Goal: Book appointment/travel/reservation

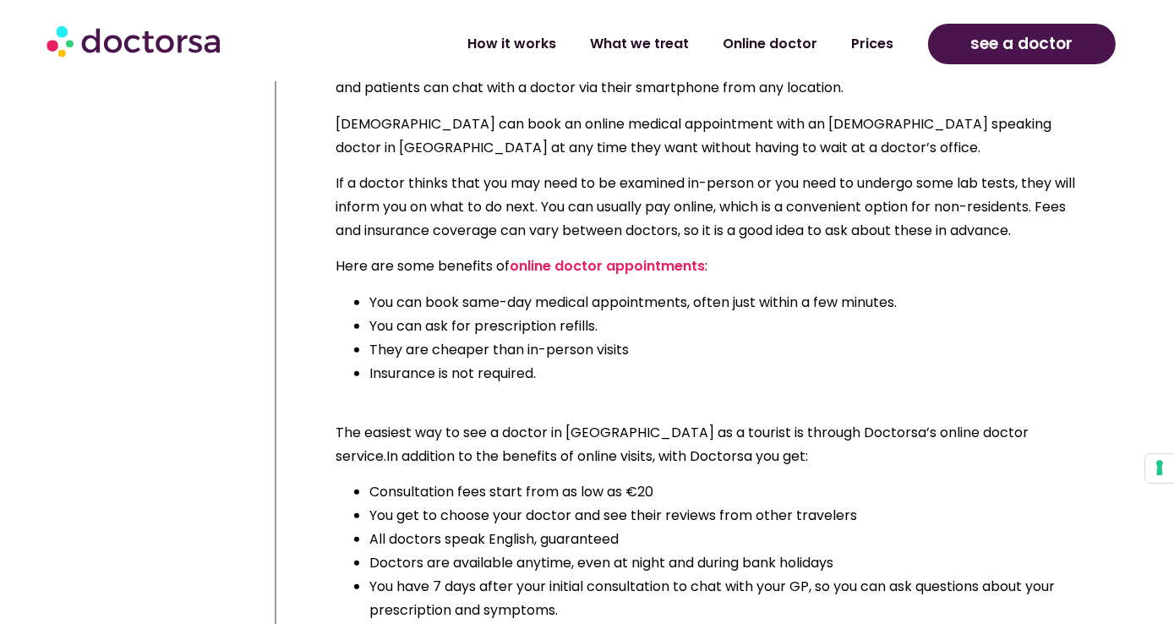
scroll to position [1943, 0]
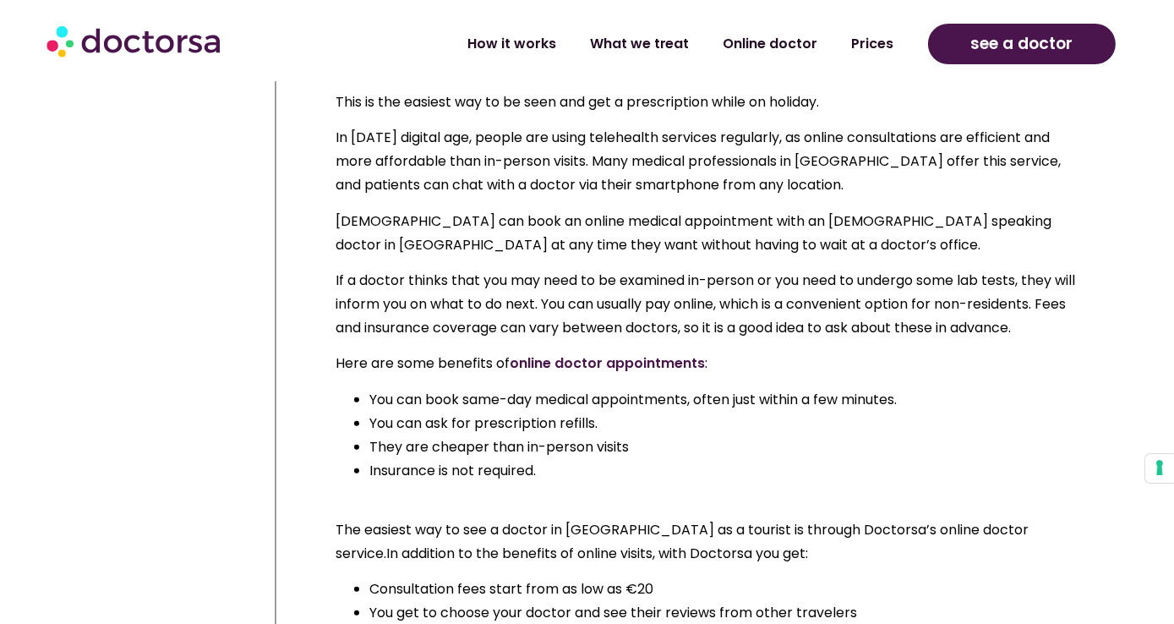
click at [635, 353] on link "online doctor appointments" at bounding box center [606, 362] width 195 height 19
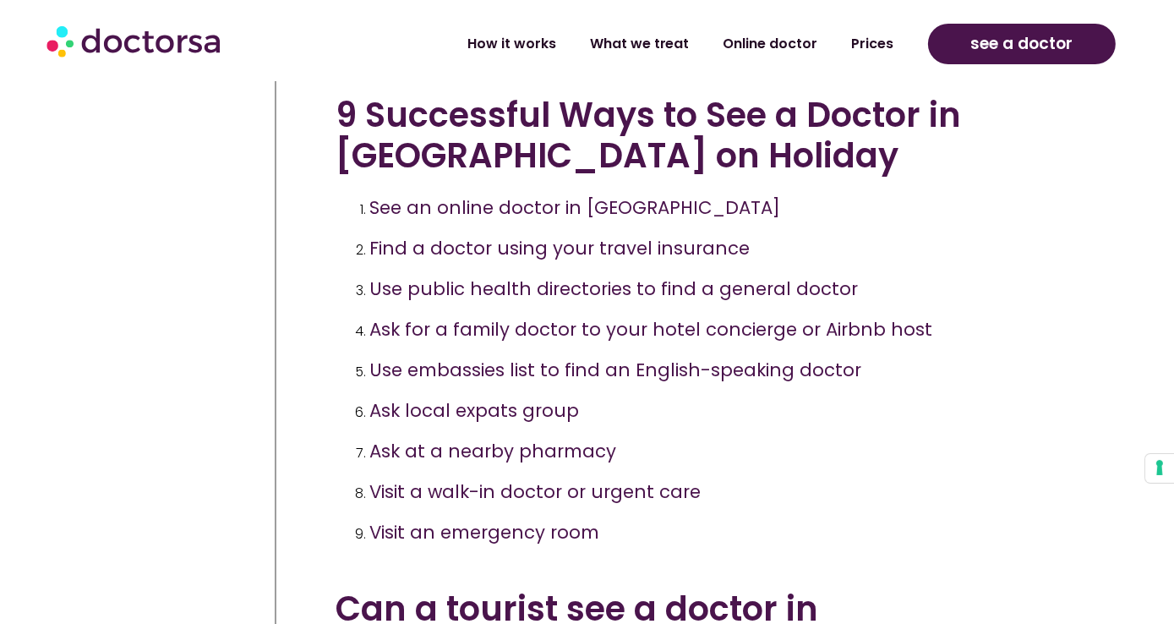
scroll to position [1098, 0]
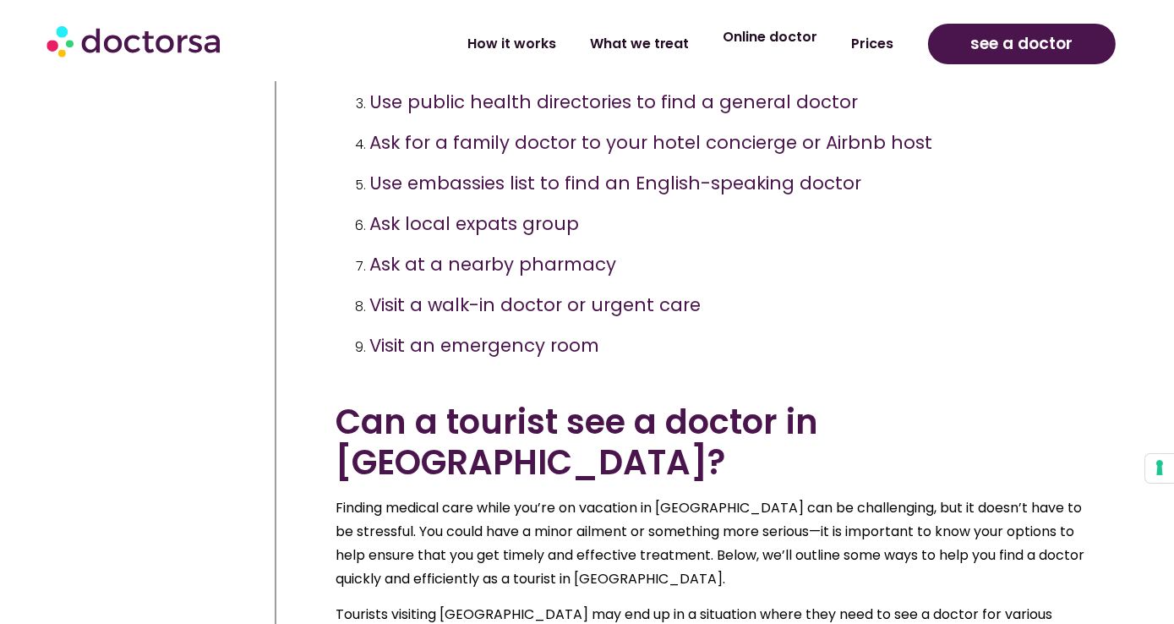
click at [795, 37] on link "Online doctor" at bounding box center [770, 37] width 128 height 39
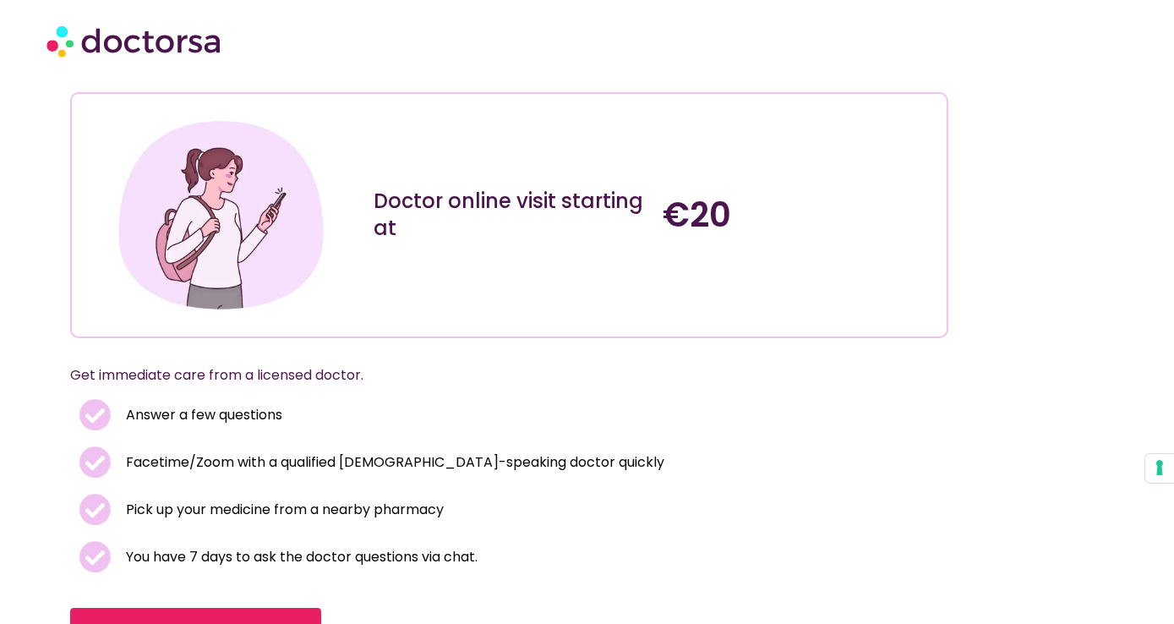
scroll to position [168, 0]
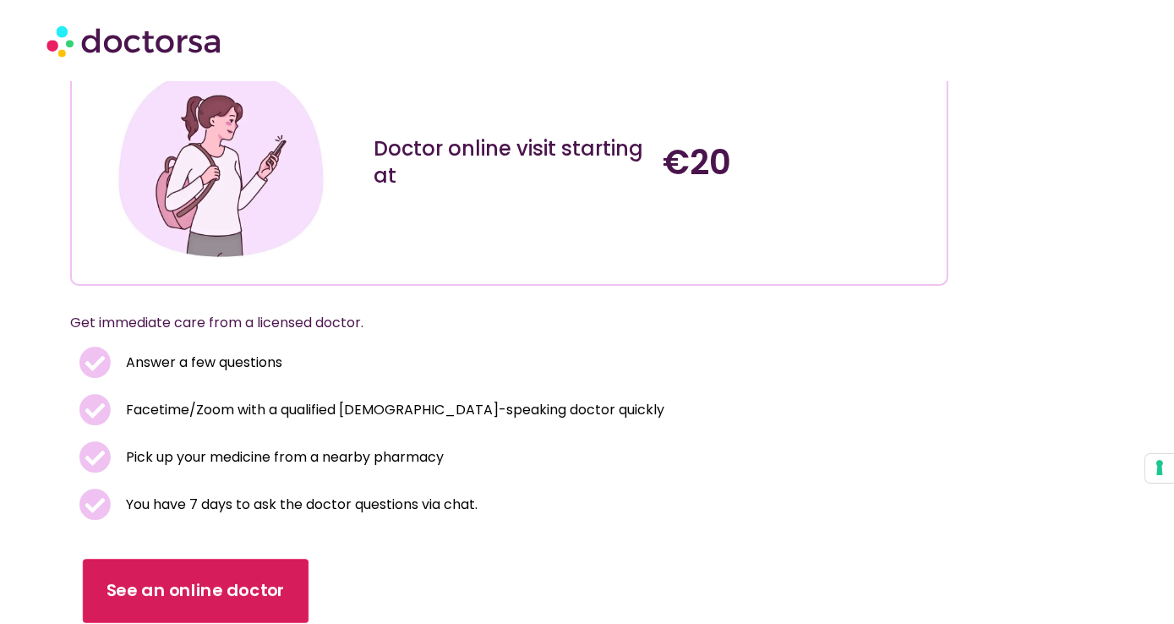
click at [197, 579] on span "See an online doctor" at bounding box center [195, 591] width 179 height 25
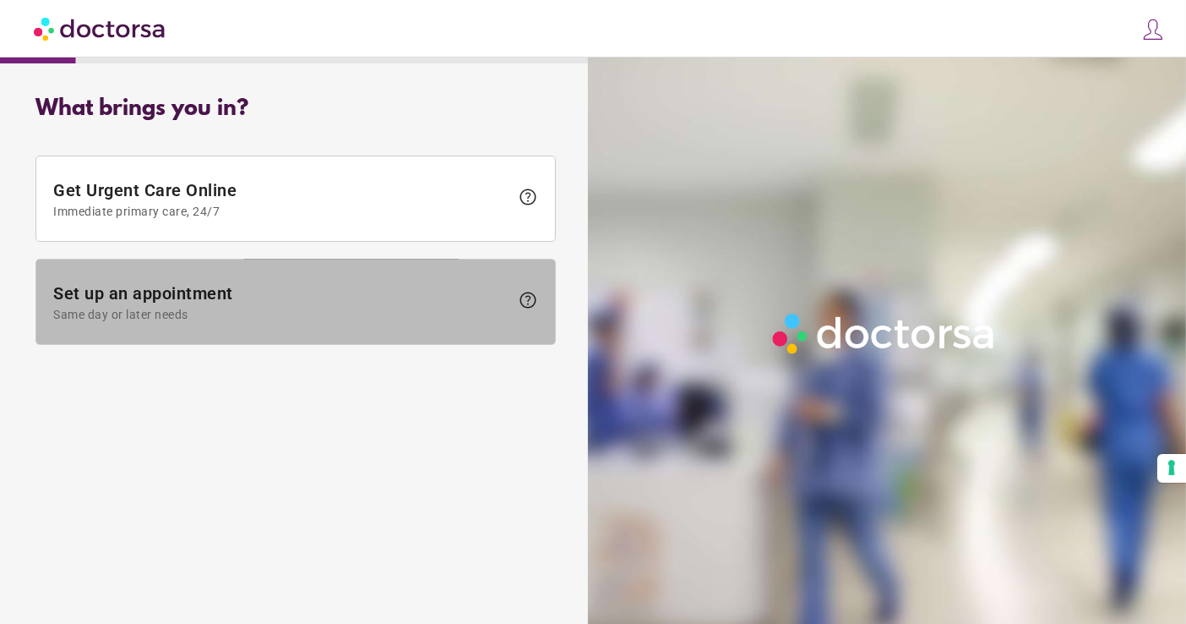
click at [194, 290] on span "Set up an appointment Same day or later needs" at bounding box center [281, 302] width 456 height 38
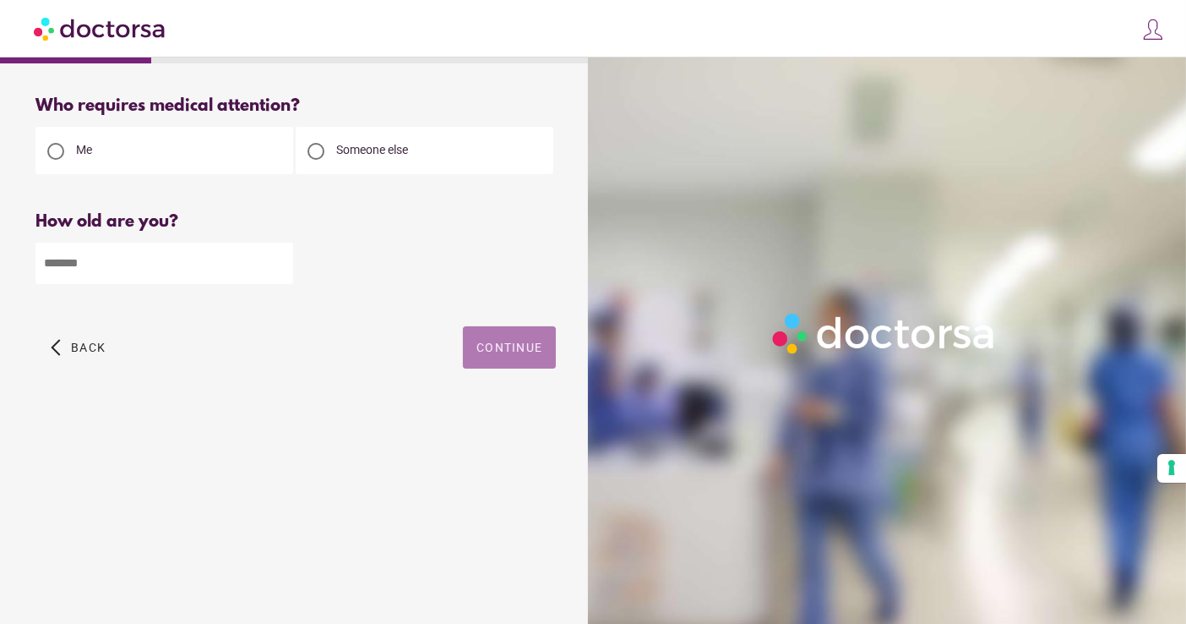
click at [536, 349] on span "Continue" at bounding box center [510, 348] width 66 height 14
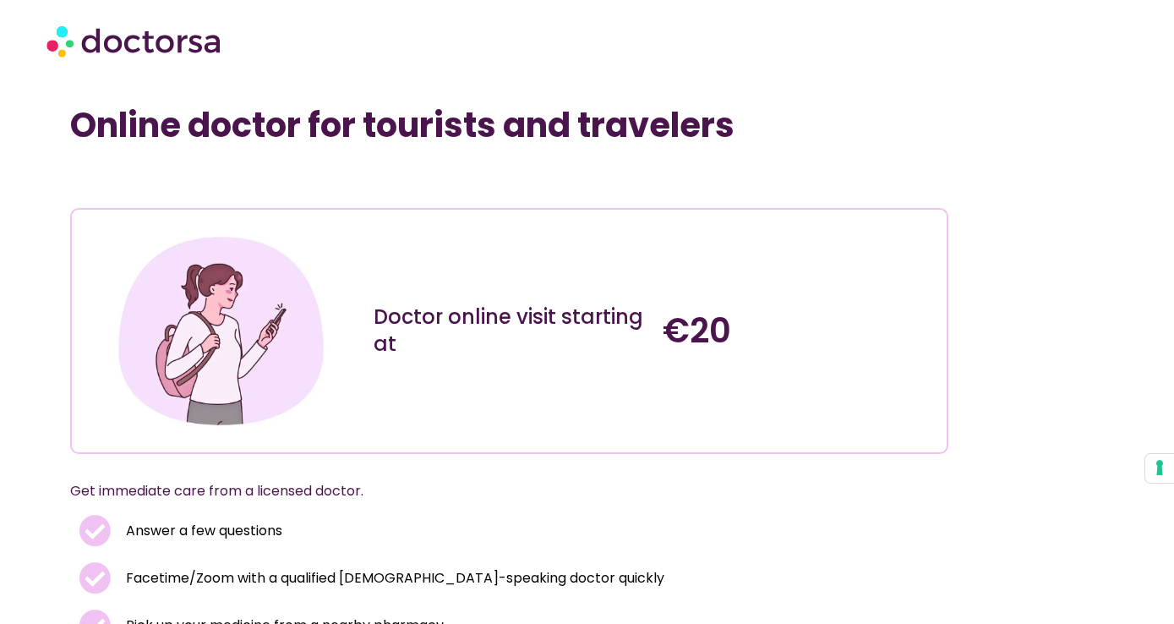
scroll to position [168, 0]
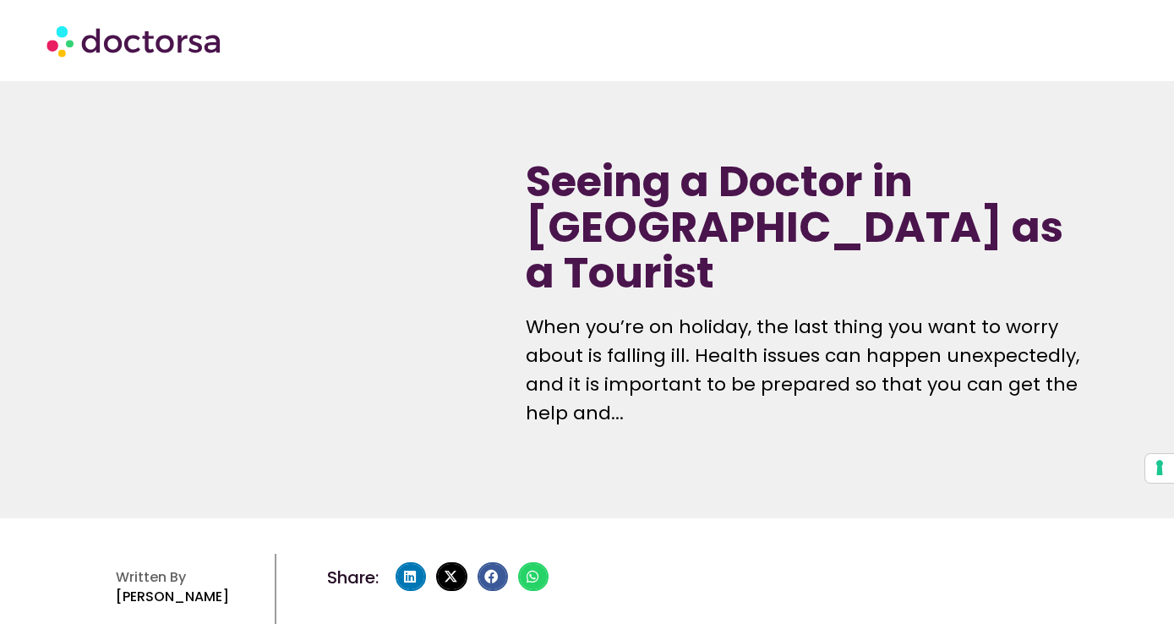
scroll to position [1098, 0]
